Goal: Navigation & Orientation: Understand site structure

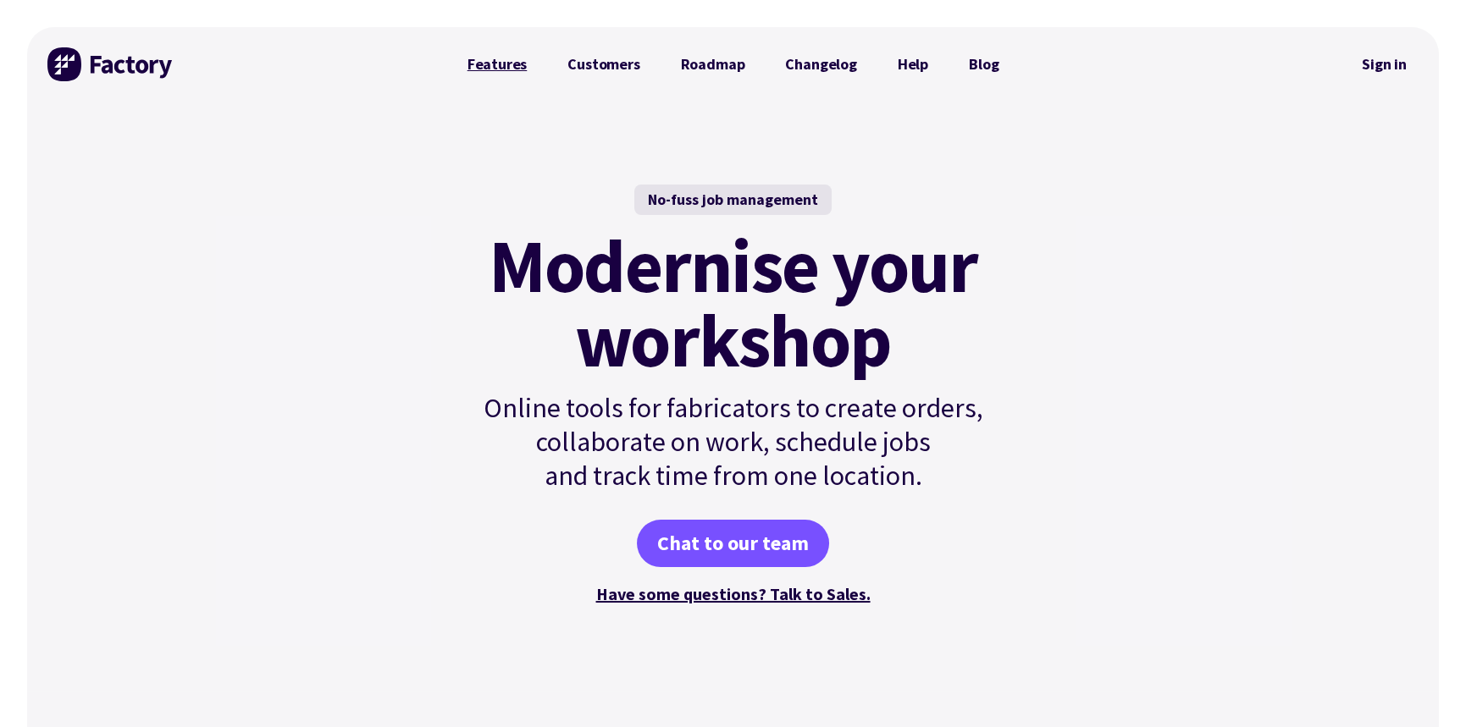
click at [510, 63] on link "Features" at bounding box center [497, 64] width 101 height 34
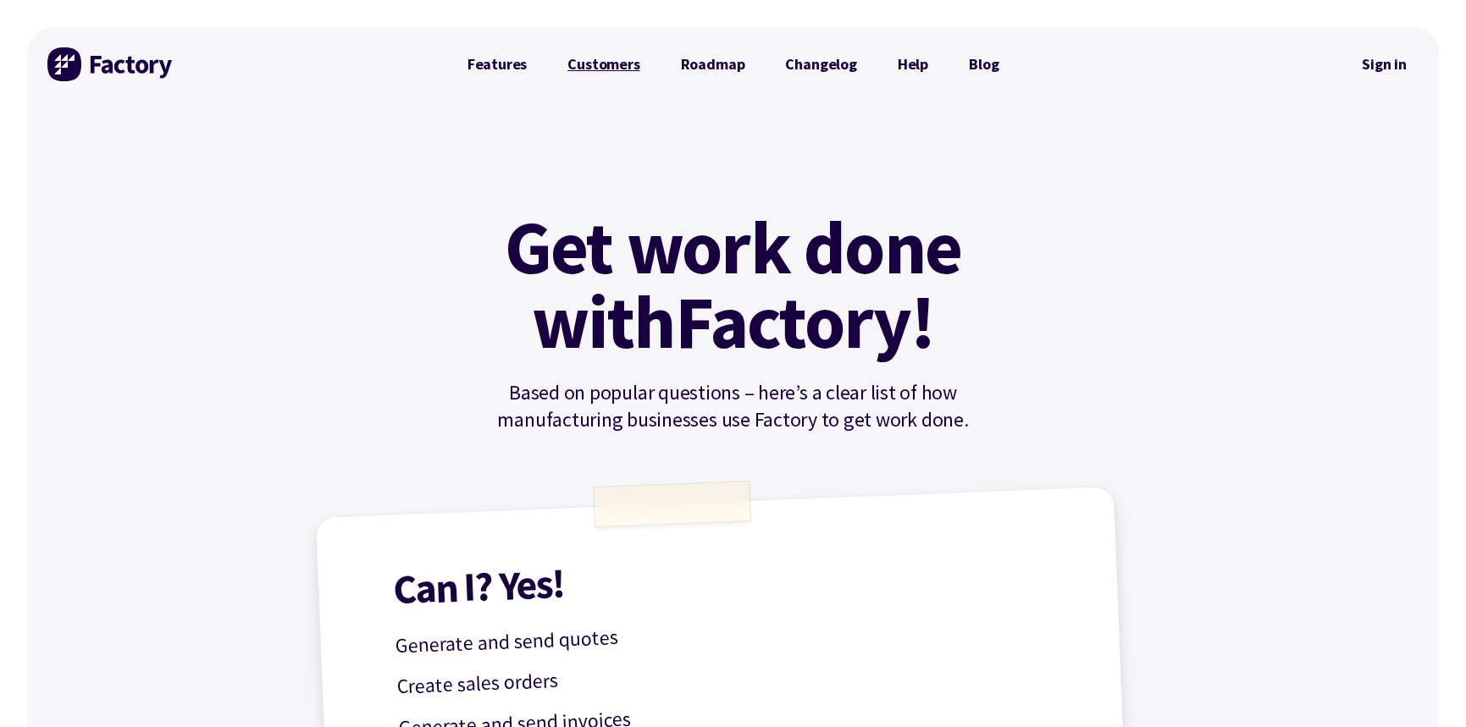
click at [592, 63] on link "Customers" at bounding box center [603, 64] width 113 height 34
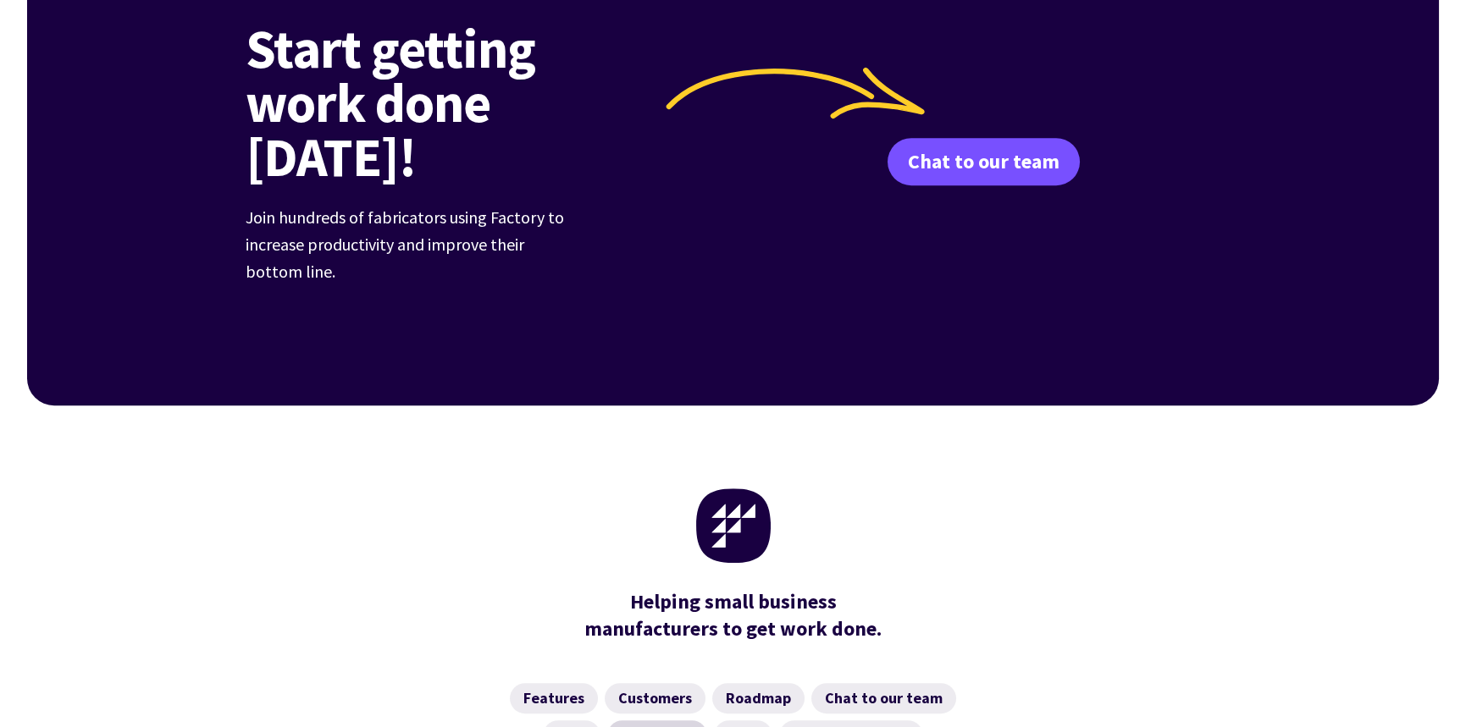
scroll to position [2542, 0]
